Goal: Task Accomplishment & Management: Use online tool/utility

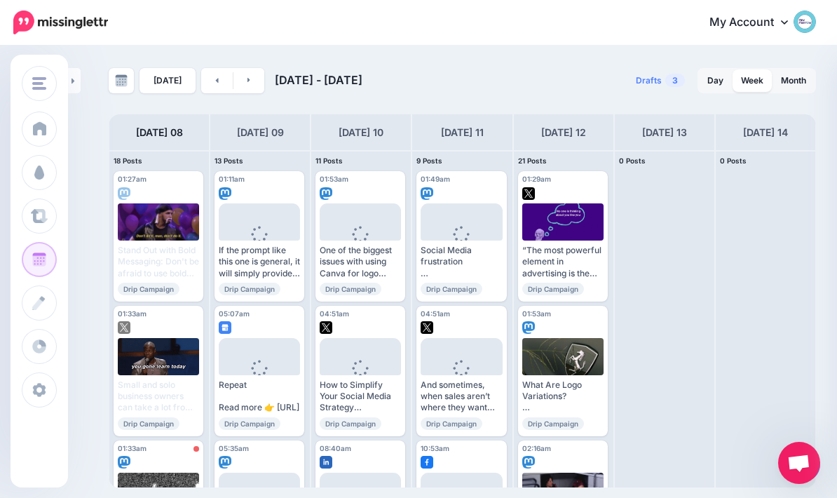
scroll to position [56, 0]
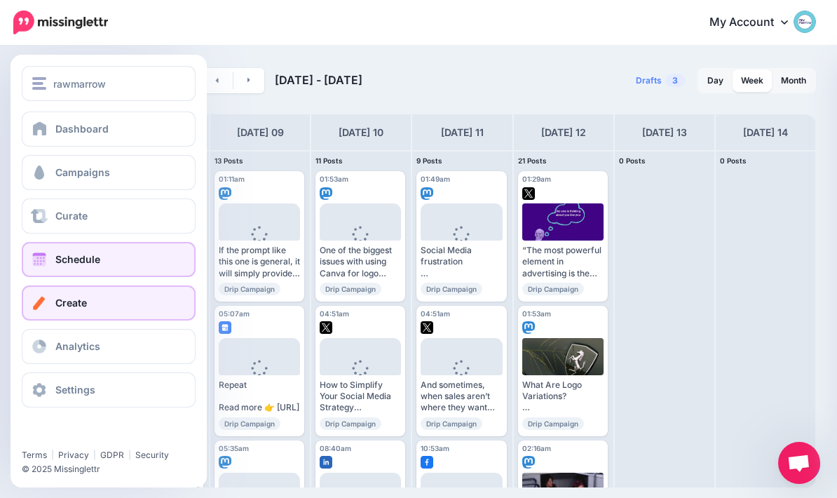
click at [40, 293] on link "Create" at bounding box center [109, 302] width 174 height 35
click at [54, 297] on link "Create" at bounding box center [109, 302] width 174 height 35
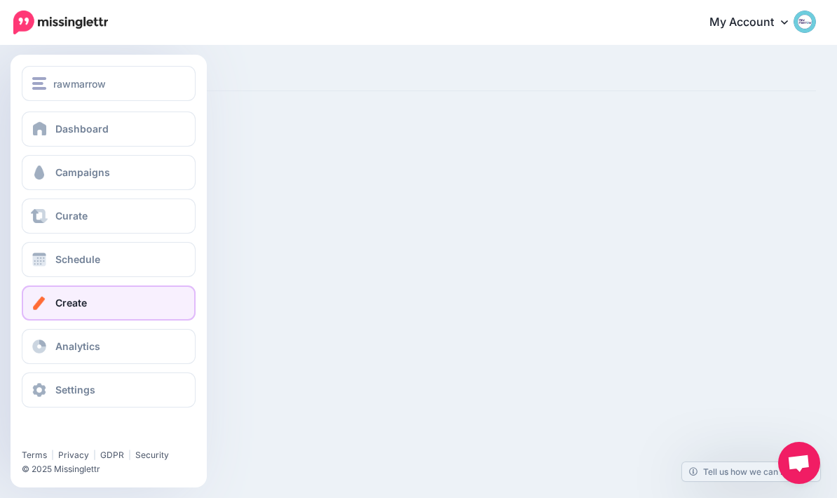
click at [69, 301] on span "Create" at bounding box center [71, 303] width 32 height 12
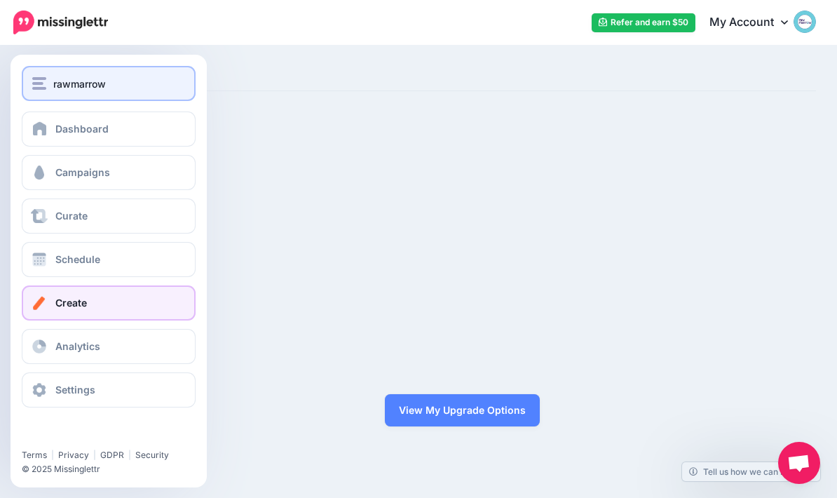
click at [28, 74] on button "rawmarrow" at bounding box center [109, 83] width 174 height 35
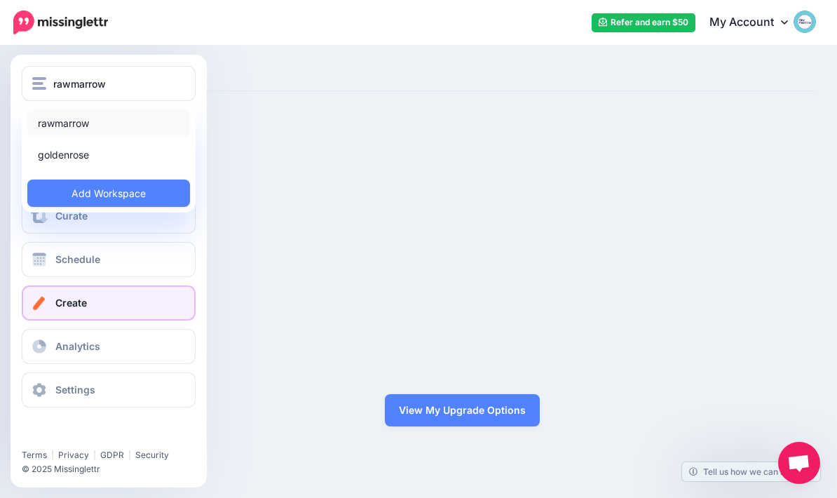
click at [43, 123] on link "rawmarrow" at bounding box center [108, 122] width 163 height 27
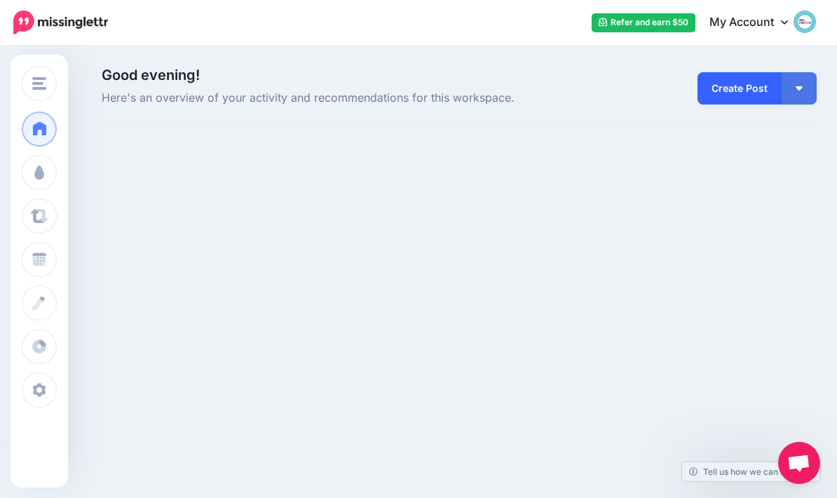
click at [759, 81] on link "Create Post" at bounding box center [740, 88] width 84 height 32
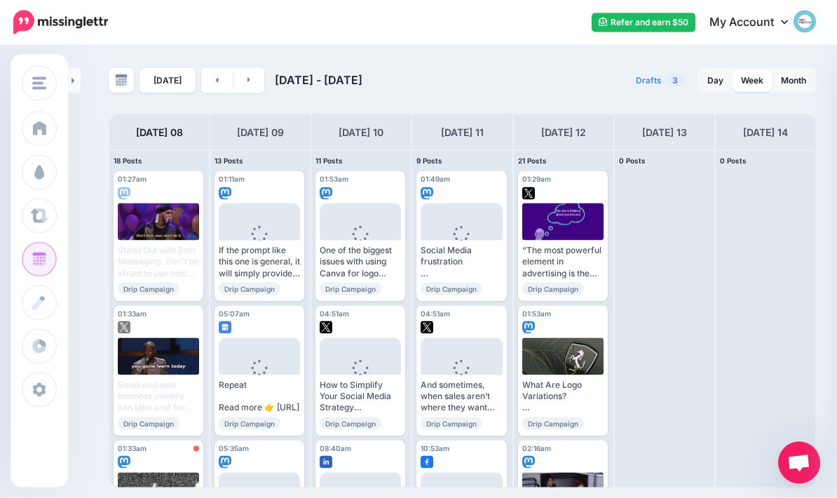
scroll to position [56, 0]
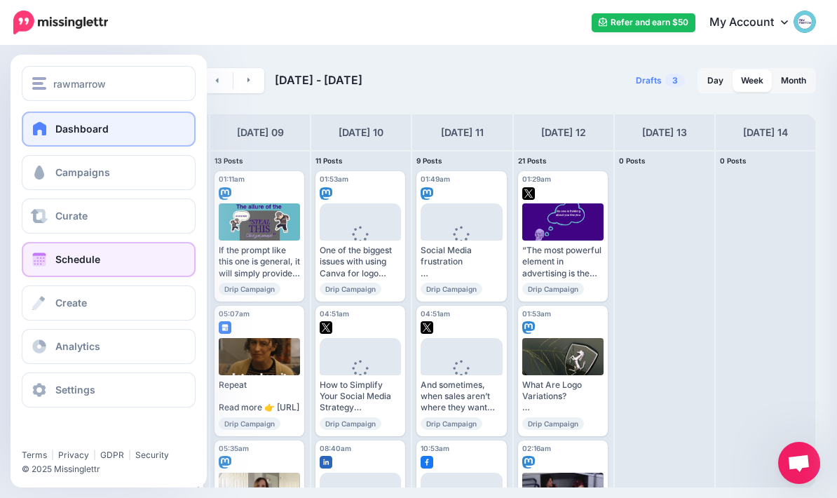
click at [33, 133] on span at bounding box center [40, 128] width 18 height 14
click at [60, 133] on span "Dashboard" at bounding box center [81, 129] width 53 height 12
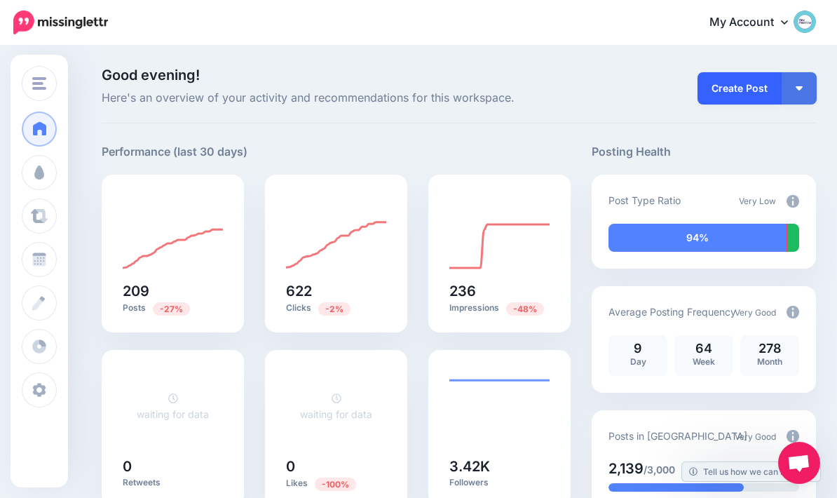
click at [748, 84] on link "Create Post" at bounding box center [740, 88] width 84 height 32
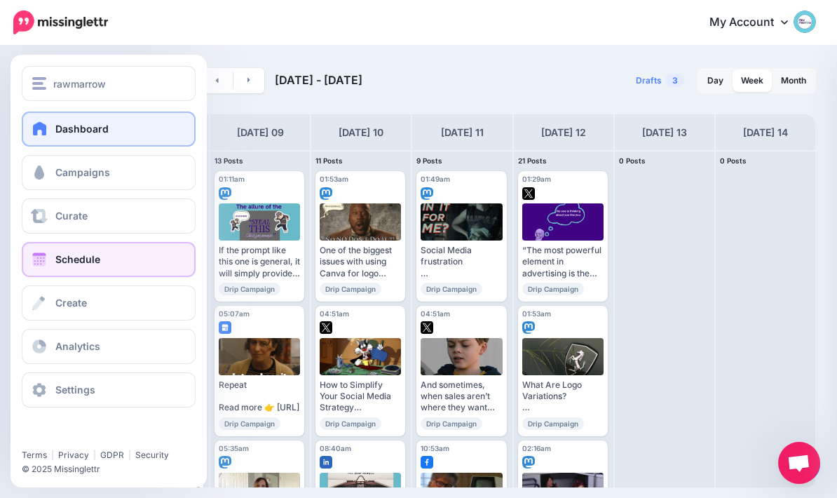
click at [31, 126] on span at bounding box center [40, 128] width 18 height 14
click at [51, 134] on link "Dashboard" at bounding box center [109, 128] width 174 height 35
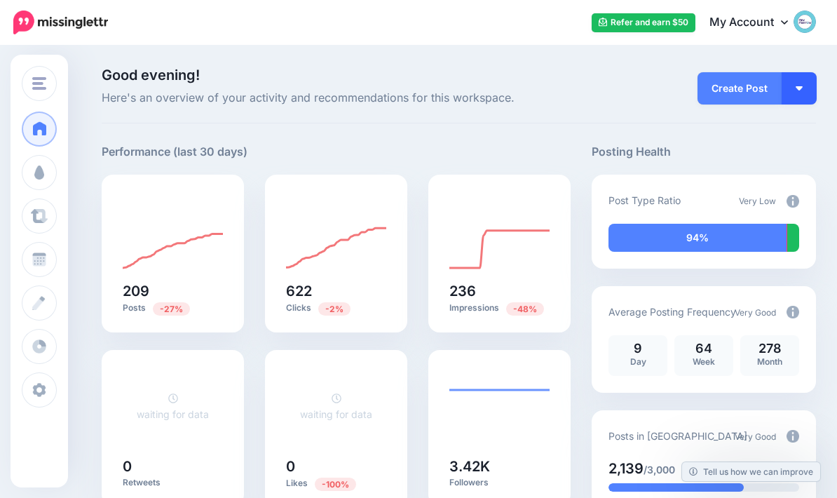
click at [805, 83] on button "button" at bounding box center [799, 88] width 35 height 32
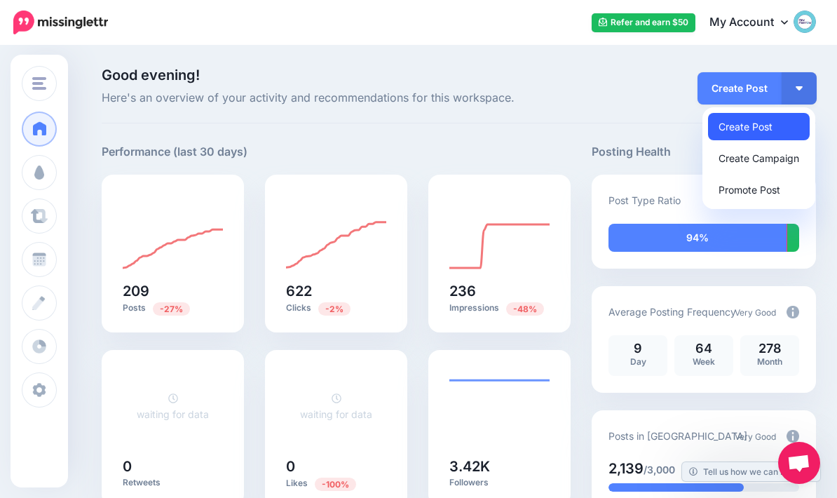
click at [786, 124] on link "Create Post" at bounding box center [759, 126] width 102 height 27
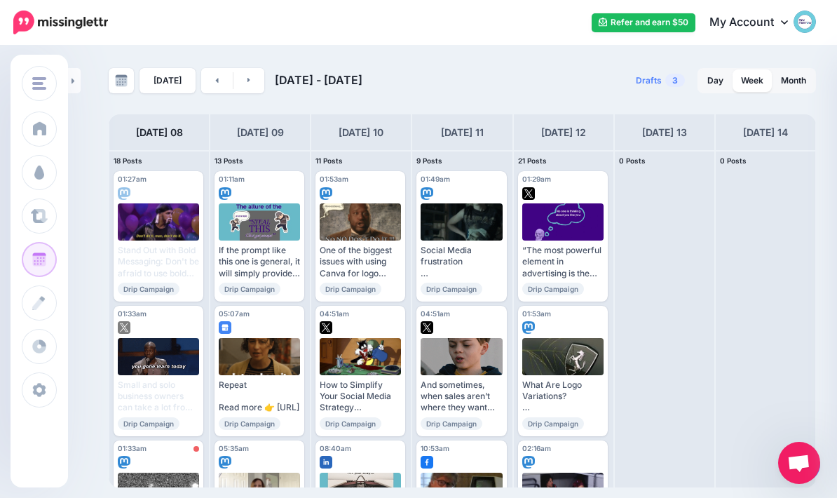
scroll to position [56, 0]
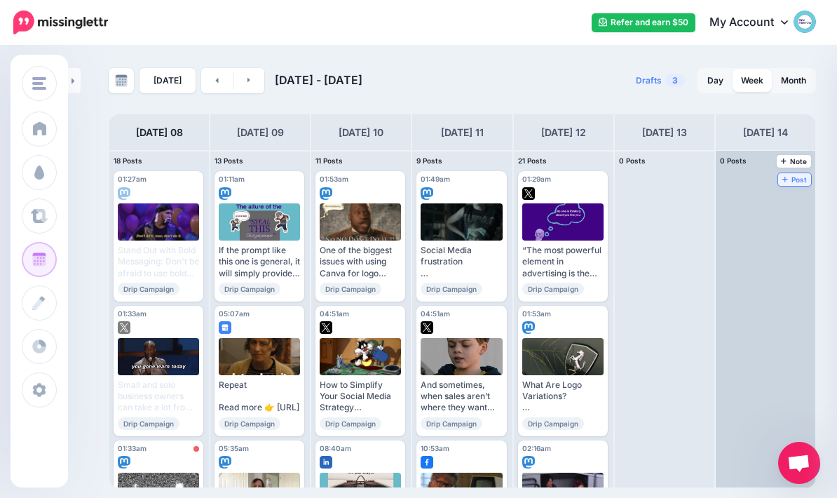
click at [791, 176] on span "Post" at bounding box center [794, 179] width 25 height 7
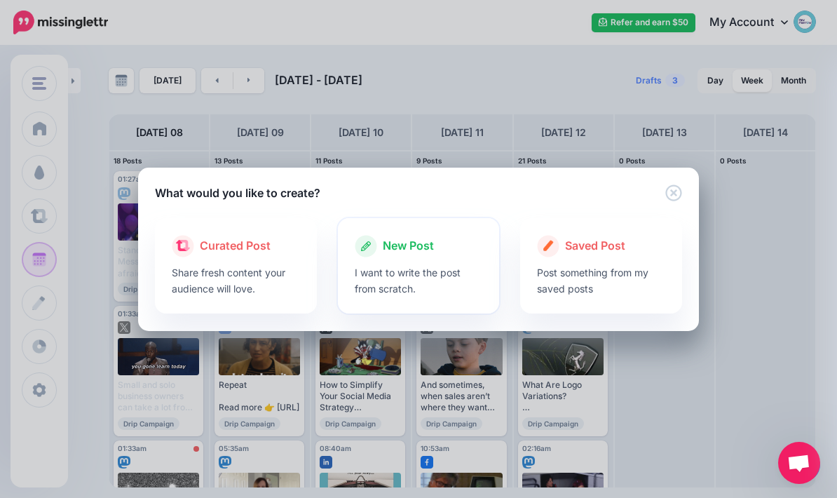
click at [420, 247] on span "New Post" at bounding box center [408, 246] width 51 height 18
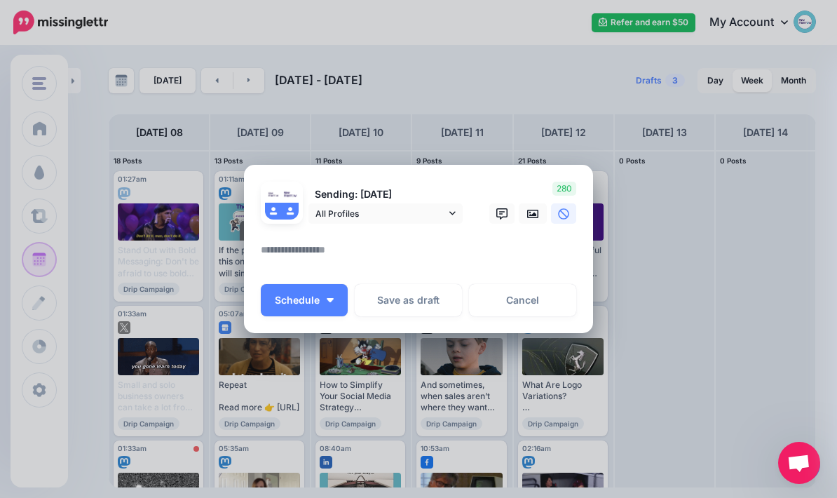
click at [429, 259] on textarea at bounding box center [422, 254] width 322 height 27
paste textarea "**********"
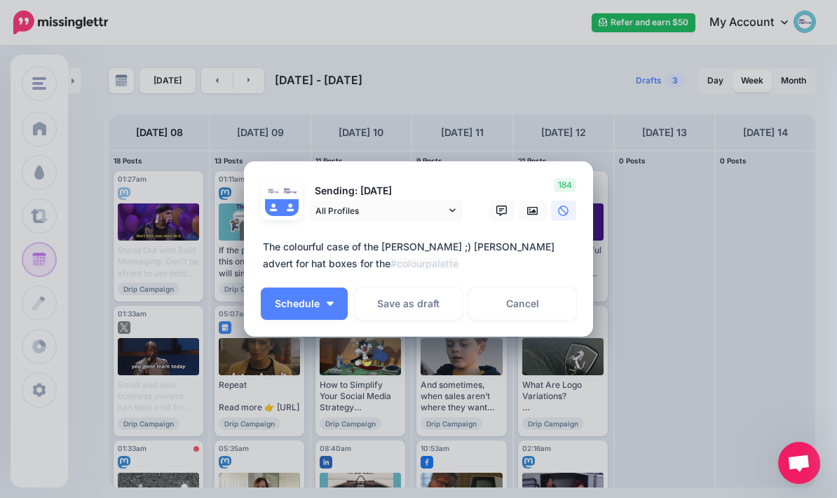
type textarea "**********"
click at [458, 193] on p "Sending: [DATE]" at bounding box center [385, 191] width 154 height 16
click at [444, 214] on span "All Profiles" at bounding box center [380, 210] width 130 height 15
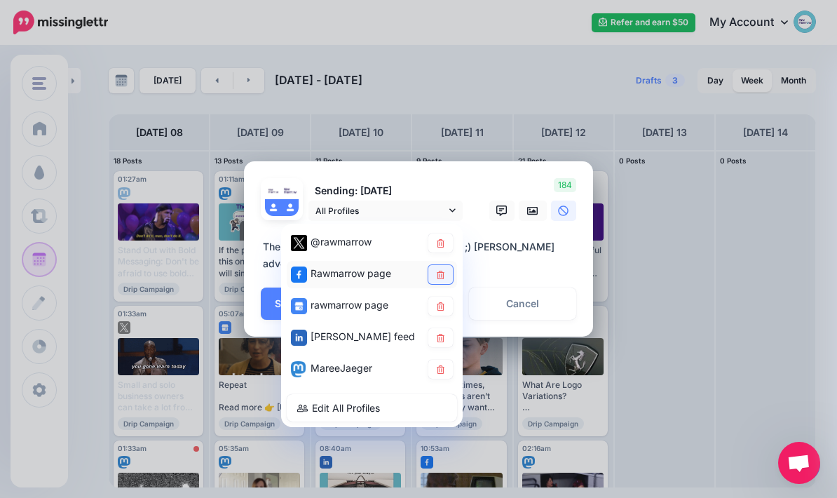
click at [444, 276] on icon at bounding box center [440, 274] width 11 height 8
click at [437, 314] on link at bounding box center [440, 306] width 25 height 19
click at [535, 210] on icon at bounding box center [532, 210] width 11 height 8
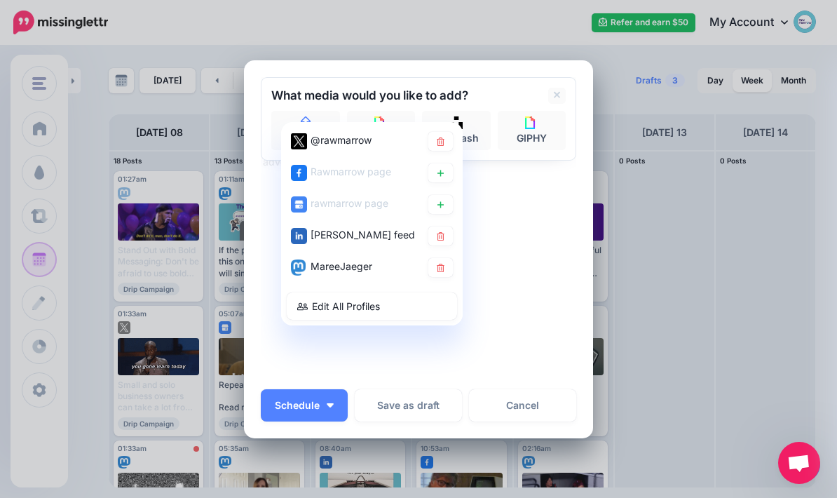
click at [549, 212] on div "Sending: [DATE] All Profiles @[GEOGRAPHIC_DATA]" at bounding box center [418, 228] width 315 height 302
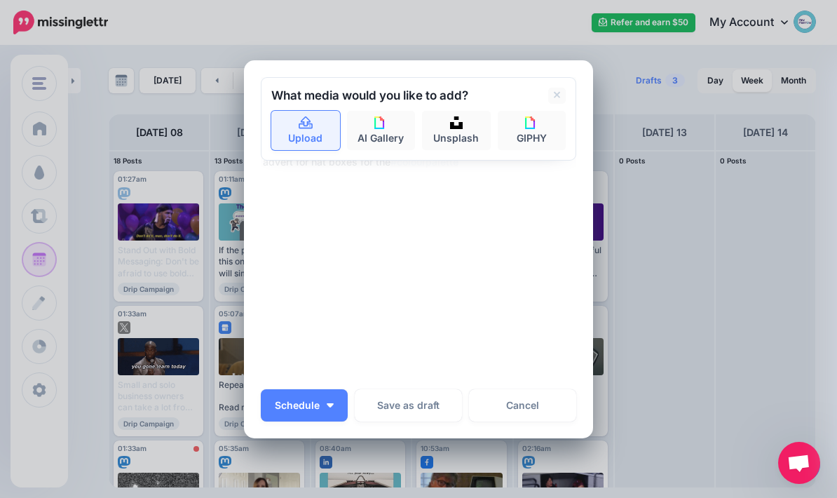
click at [304, 138] on link "Upload" at bounding box center [305, 130] width 69 height 39
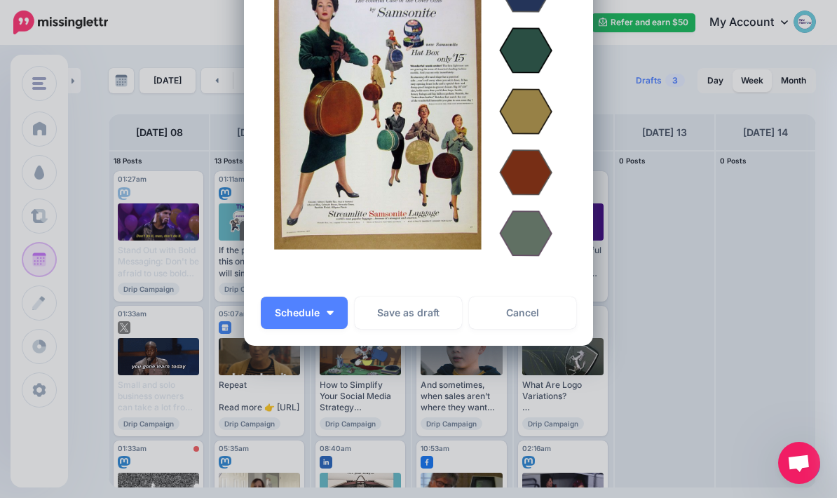
scroll to position [257, 0]
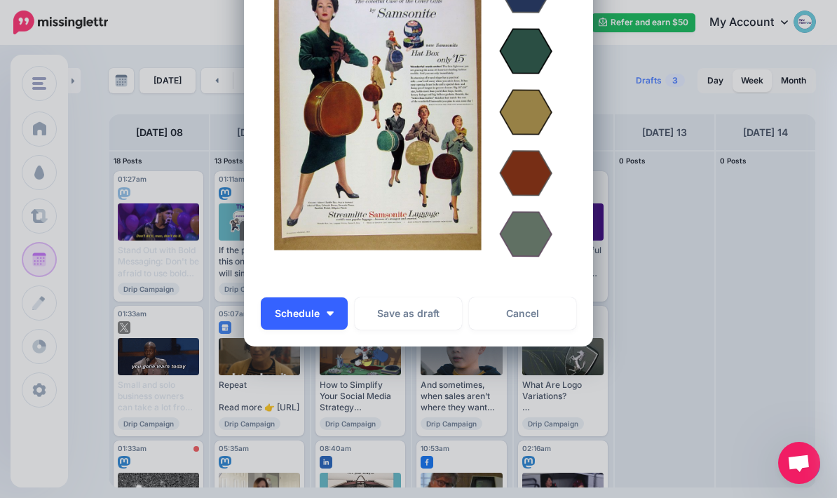
click at [333, 312] on img "button" at bounding box center [330, 313] width 7 height 4
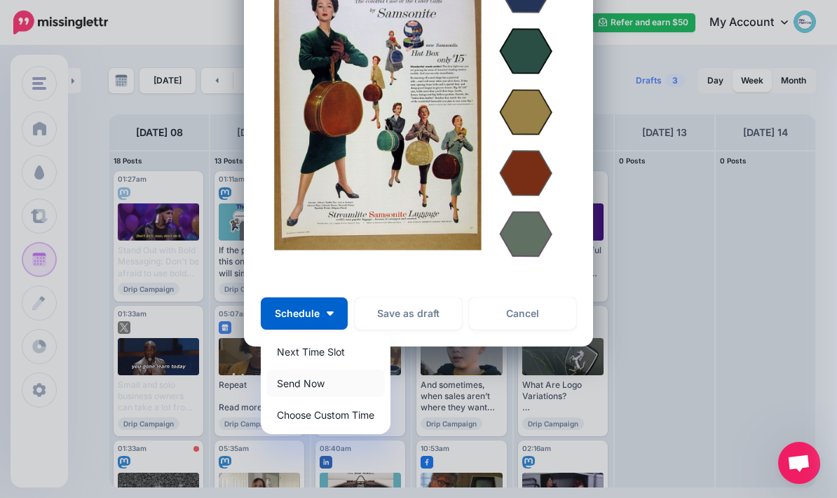
click at [342, 386] on link "Send Now" at bounding box center [325, 382] width 118 height 27
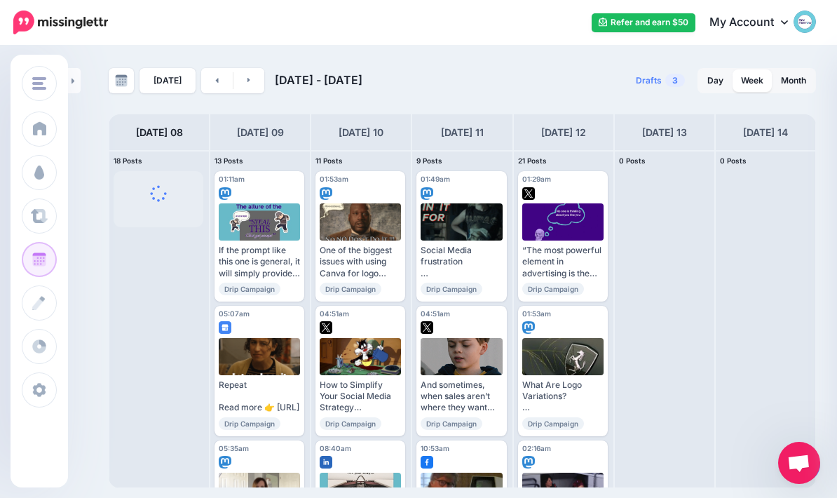
scroll to position [0, 0]
